Goal: Task Accomplishment & Management: Use online tool/utility

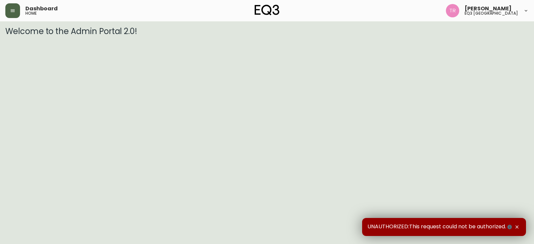
click at [18, 9] on button "button" at bounding box center [12, 10] width 15 height 15
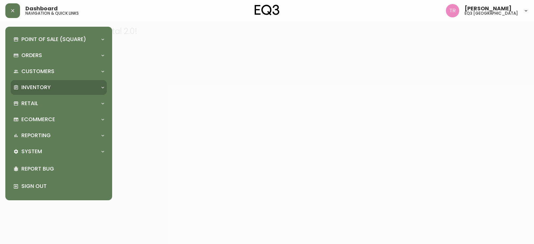
click at [54, 84] on div "Inventory" at bounding box center [55, 87] width 84 height 7
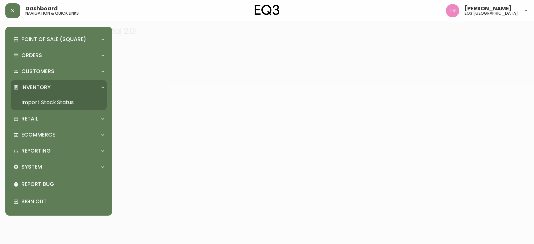
click at [72, 104] on link "Import Stock Status" at bounding box center [59, 102] width 96 height 15
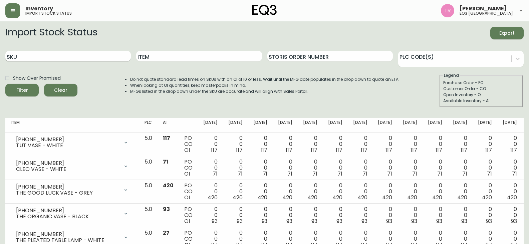
click at [74, 61] on input "SKU" at bounding box center [68, 56] width 126 height 11
click at [74, 60] on input "SKU" at bounding box center [68, 56] width 126 height 11
click at [78, 55] on input "SKU" at bounding box center [68, 56] width 126 height 11
type input "3190-767-0"
click at [5, 84] on button "Filter" at bounding box center [21, 90] width 33 height 13
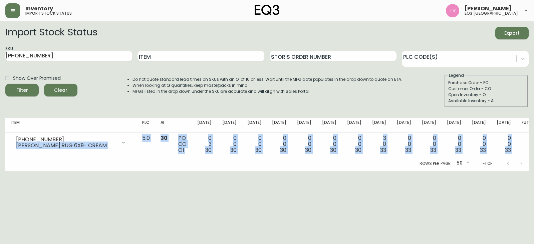
drag, startPoint x: 11, startPoint y: 146, endPoint x: 19, endPoint y: 184, distance: 38.5
click at [41, 171] on html "Inventory import stock status Tod Reykdal eq3 winnipeg Import Stock Status Expo…" at bounding box center [267, 85] width 534 height 171
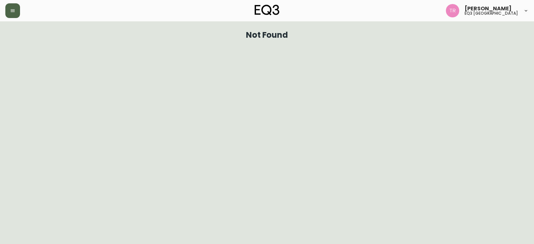
click at [11, 11] on icon "button" at bounding box center [12, 10] width 5 height 5
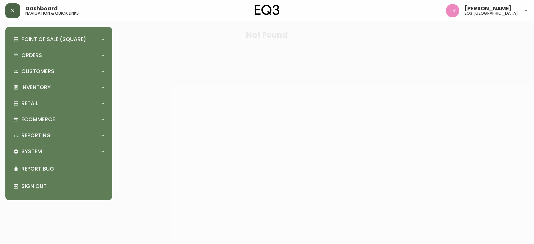
click at [279, 59] on div at bounding box center [267, 122] width 534 height 244
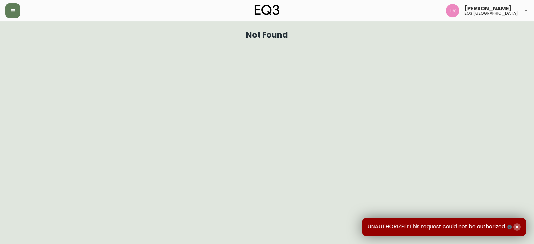
click at [520, 227] on button "button" at bounding box center [517, 226] width 7 height 7
